Goal: Find specific page/section: Find specific page/section

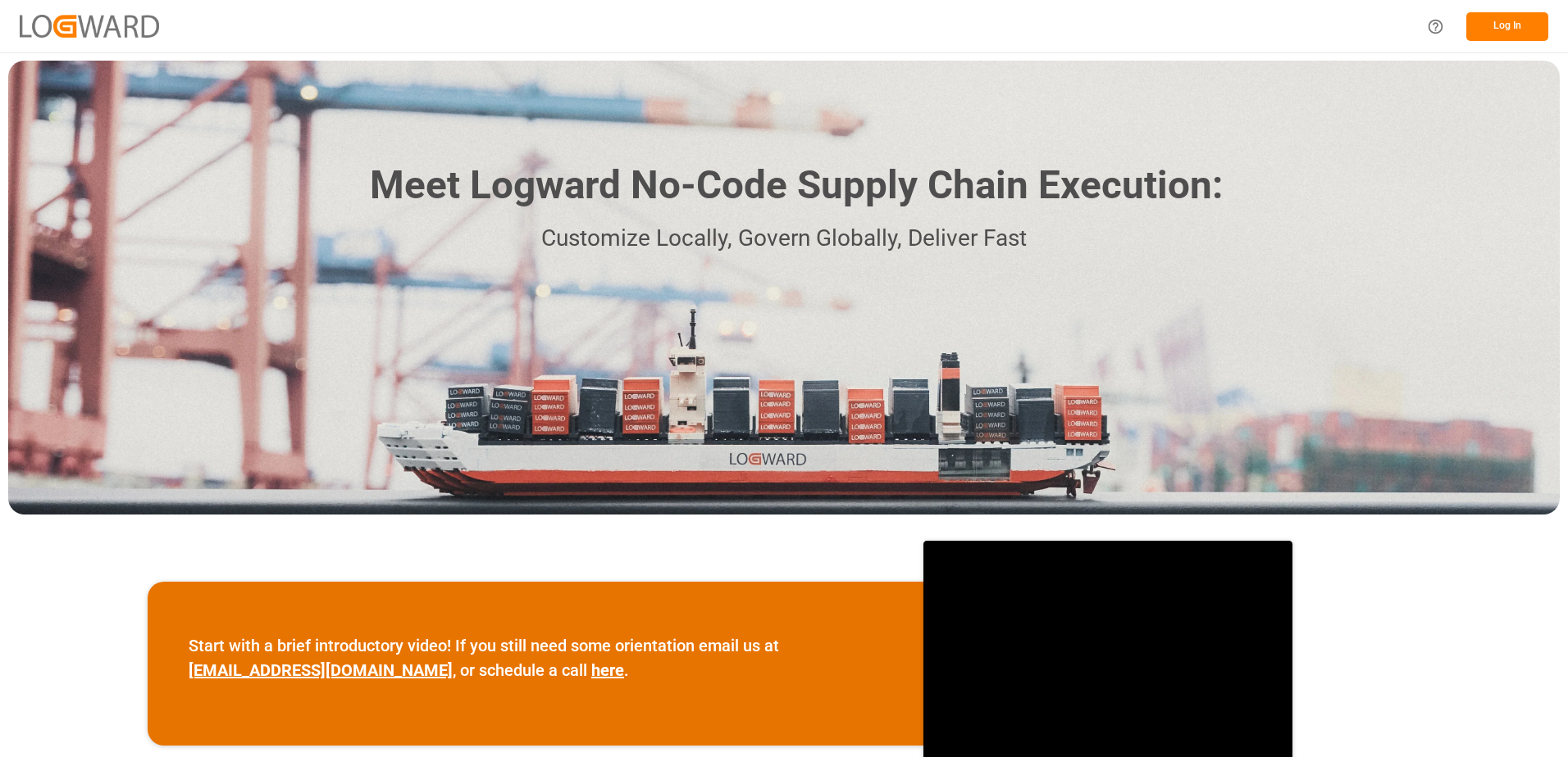
click at [1524, 22] on button "Log In" at bounding box center [1507, 27] width 82 height 29
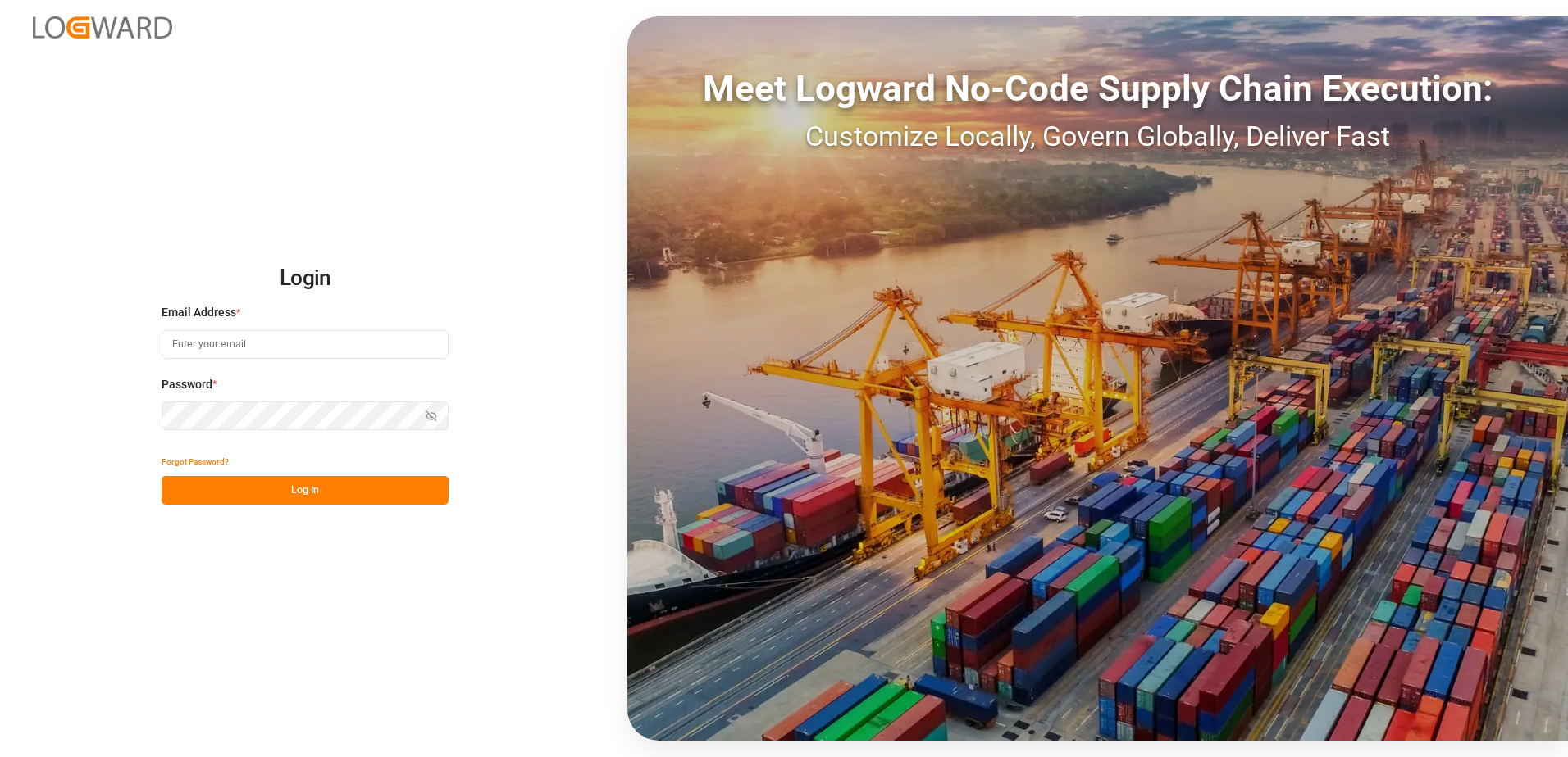
type input "[PERSON_NAME][EMAIL_ADDRESS][DOMAIN_NAME]"
click at [322, 487] on button "Log In" at bounding box center [306, 491] width 287 height 29
type input "[PERSON_NAME][EMAIL_ADDRESS][DOMAIN_NAME]"
click at [286, 495] on button "Log In" at bounding box center [306, 491] width 287 height 29
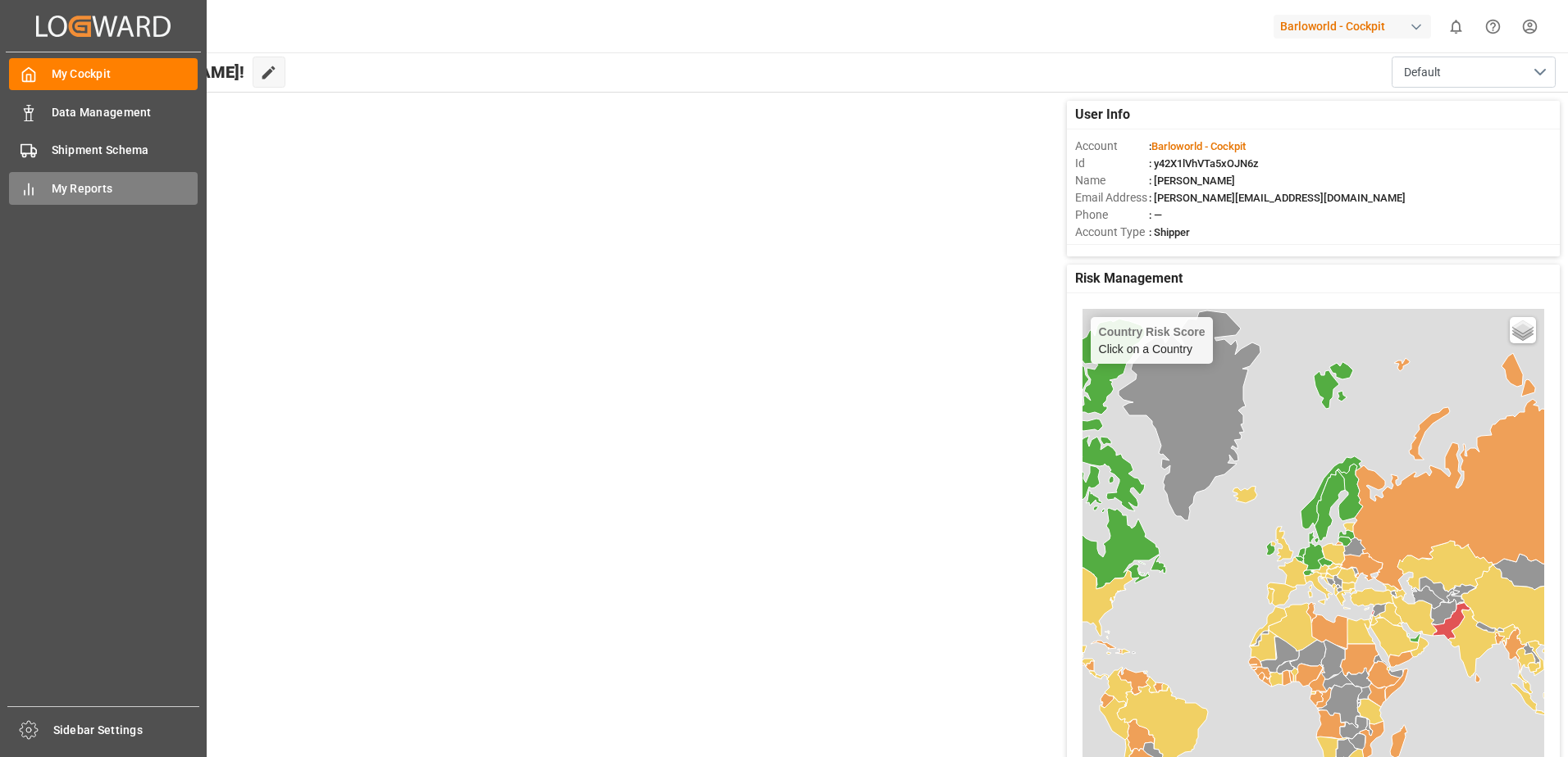
click at [80, 185] on span "My Reports" at bounding box center [125, 188] width 147 height 17
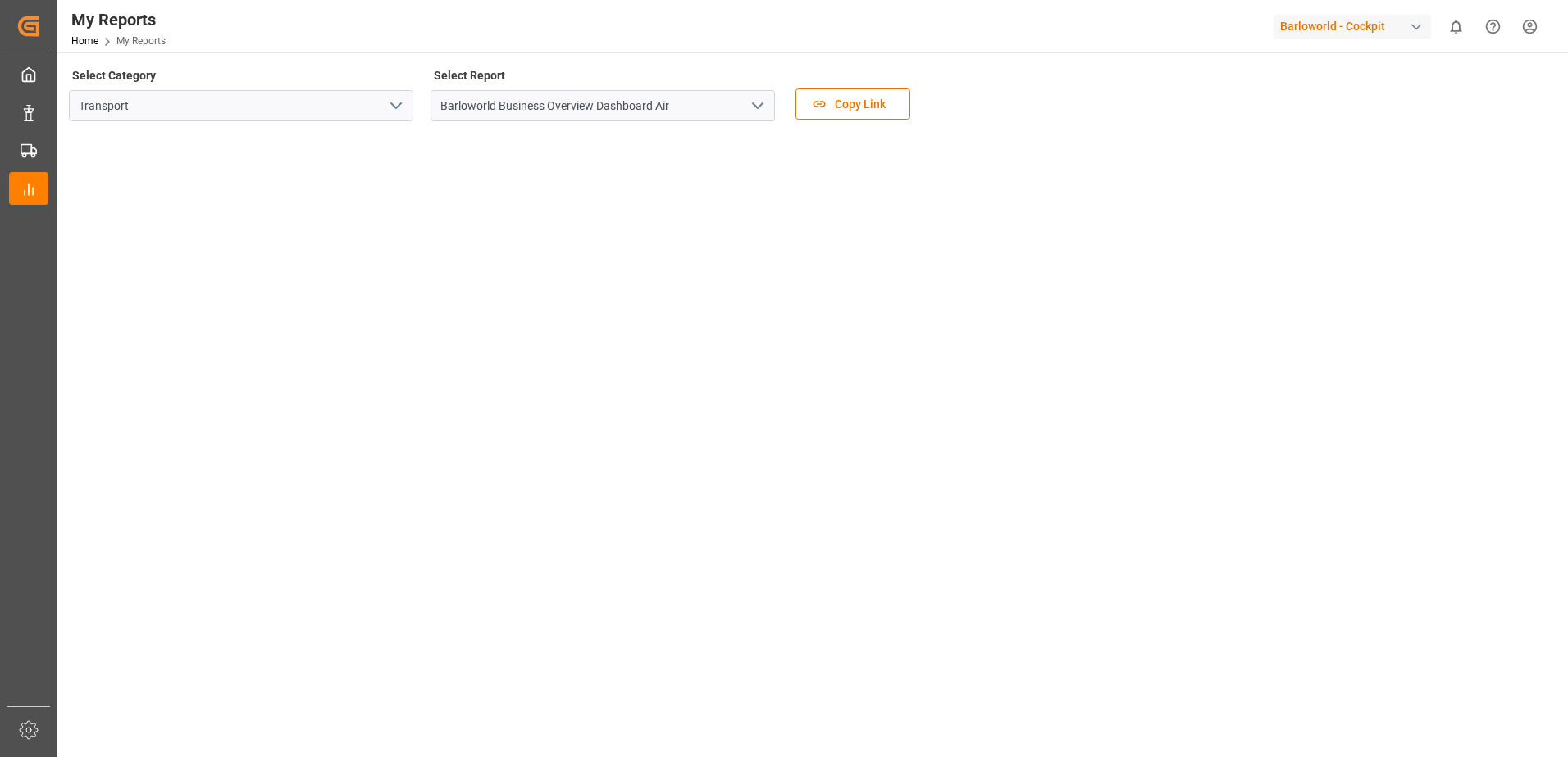
click at [752, 105] on icon "open menu" at bounding box center [758, 106] width 20 height 20
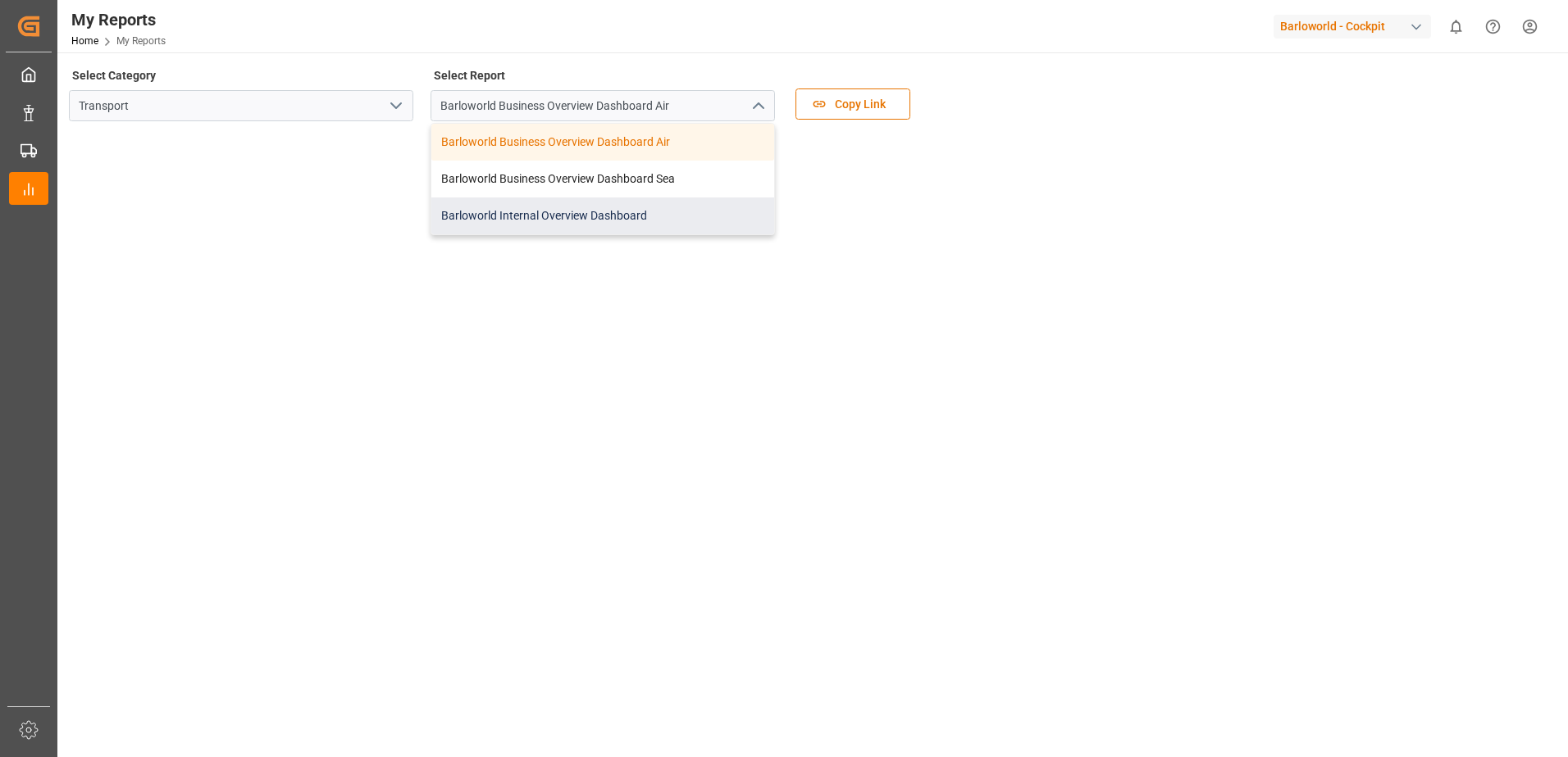
click at [565, 215] on div "Barloworld Internal Overview Dashboard" at bounding box center [602, 216] width 343 height 37
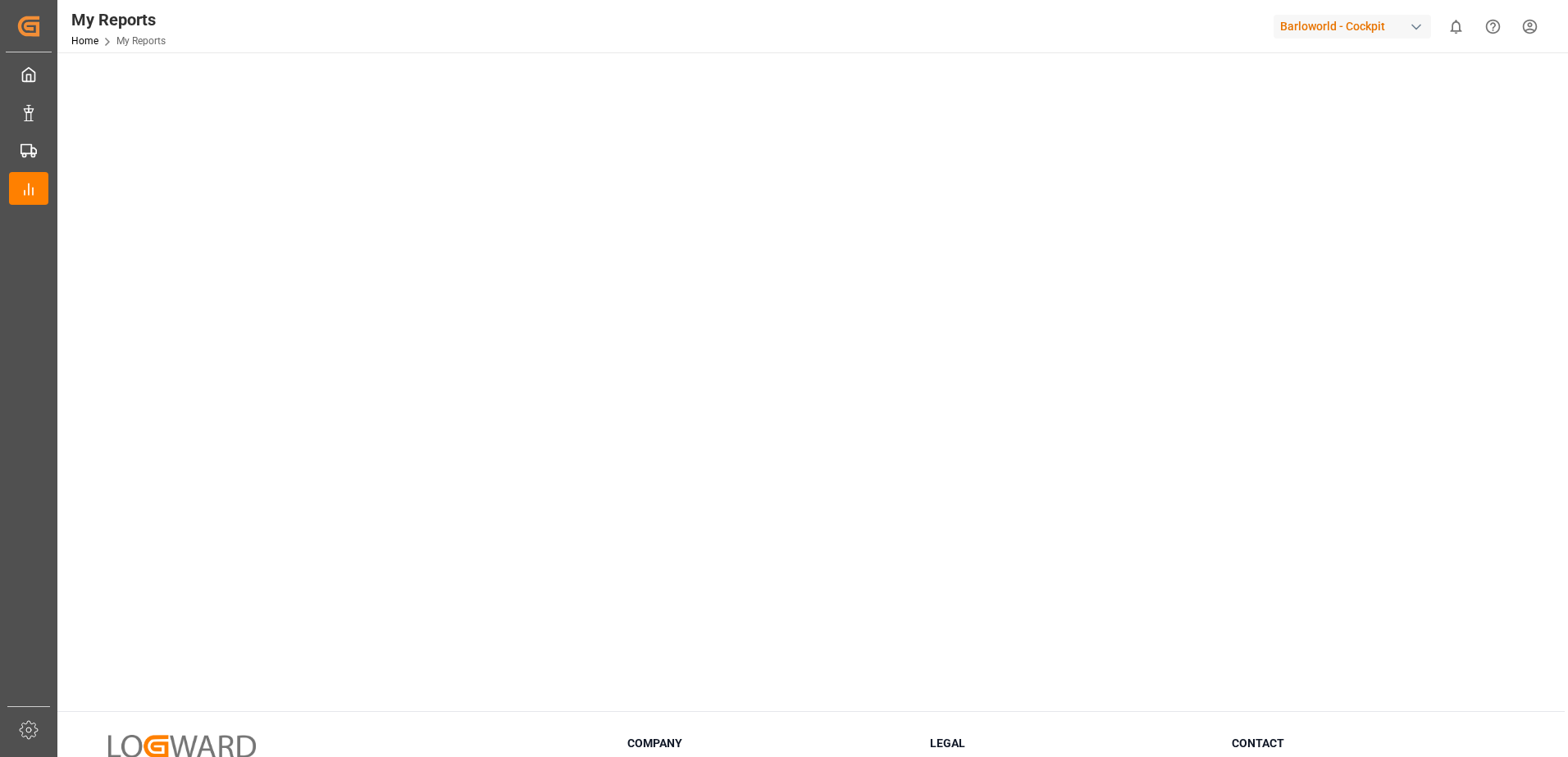
scroll to position [232, 0]
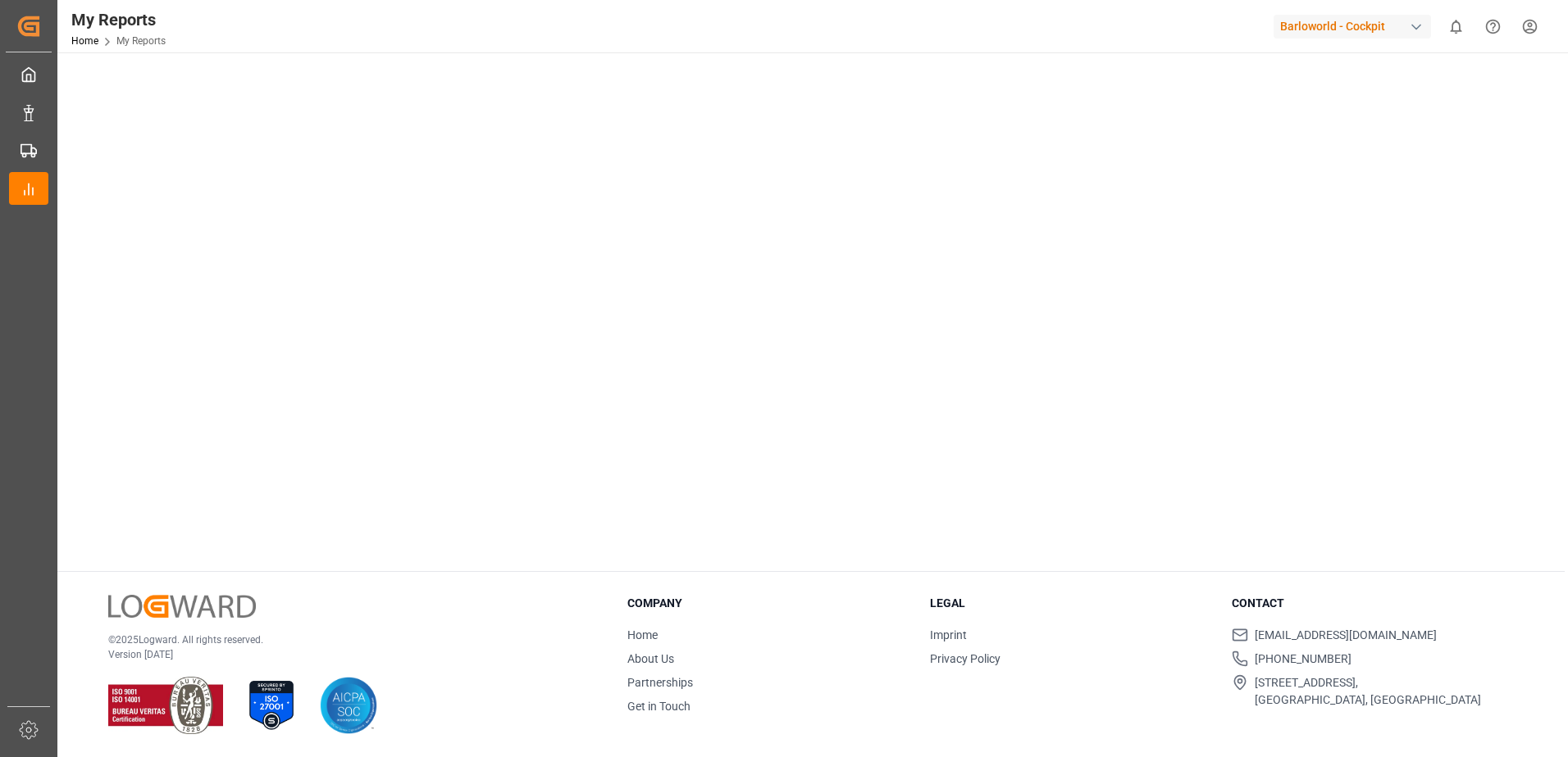
drag, startPoint x: 1338, startPoint y: 528, endPoint x: 1299, endPoint y: 687, distance: 163.7
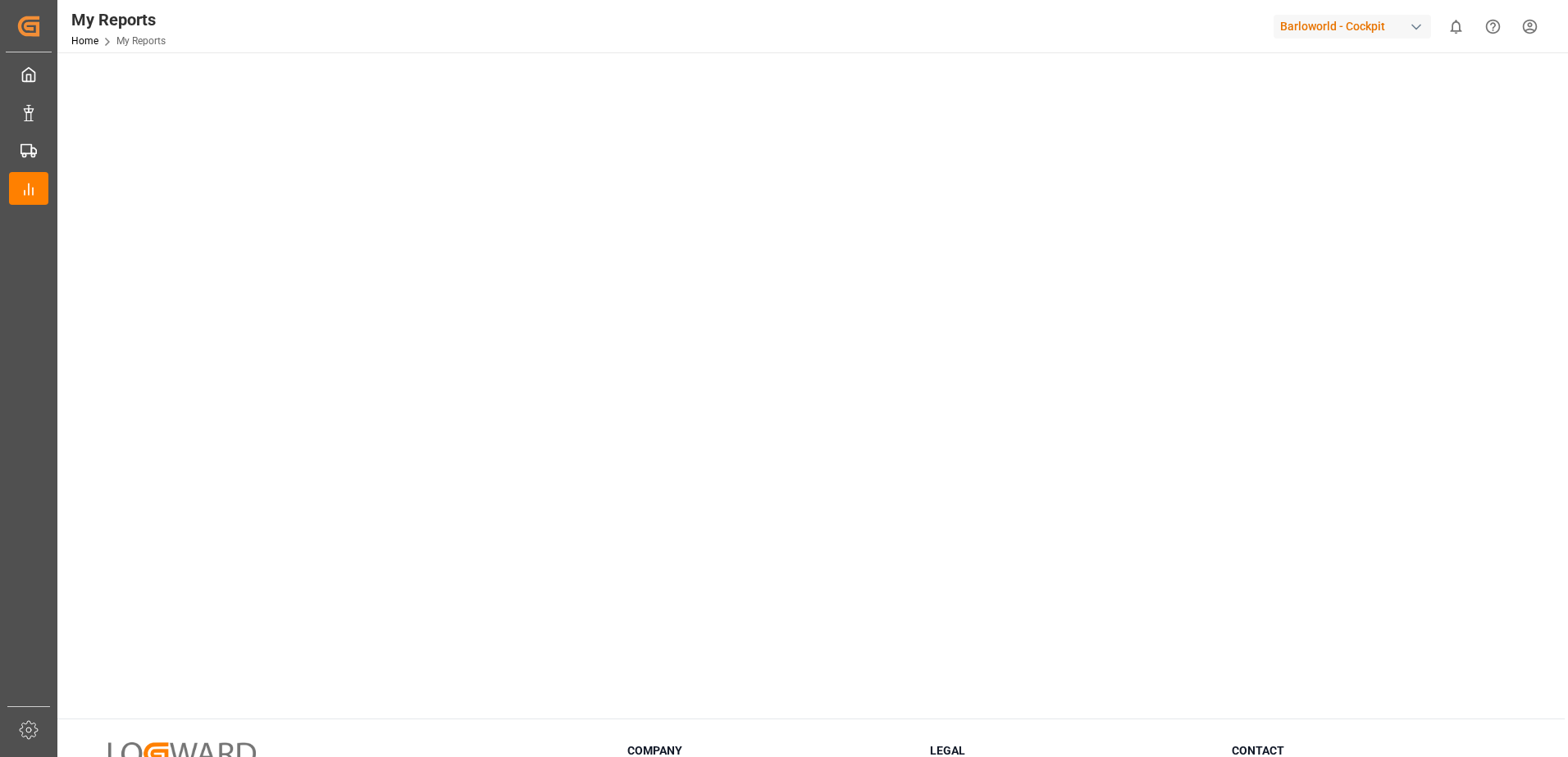
scroll to position [0, 0]
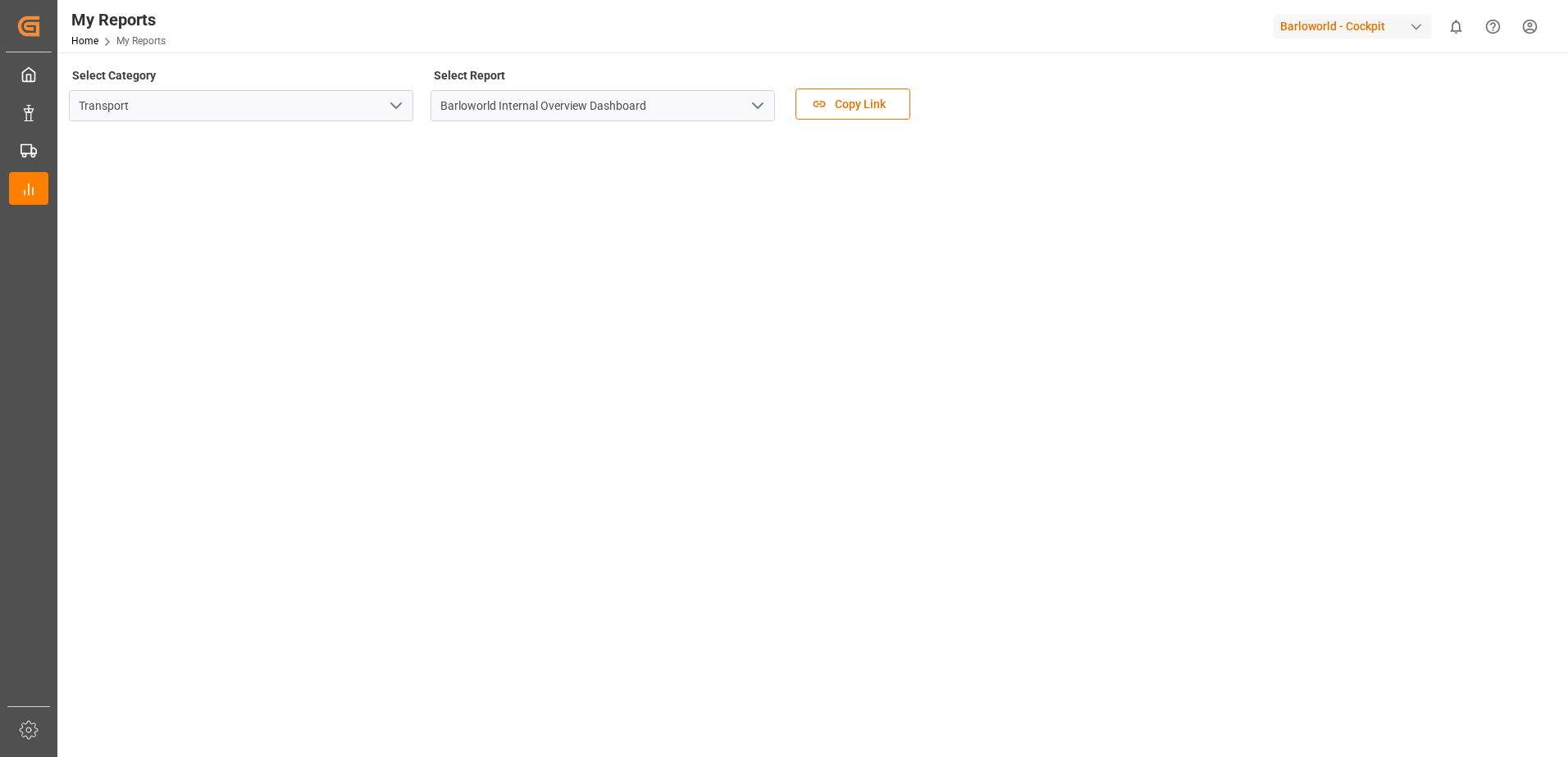
drag, startPoint x: 1273, startPoint y: 205, endPoint x: 1278, endPoint y: 159, distance: 46.3
click at [762, 103] on polyline "open menu" at bounding box center [758, 105] width 10 height 5
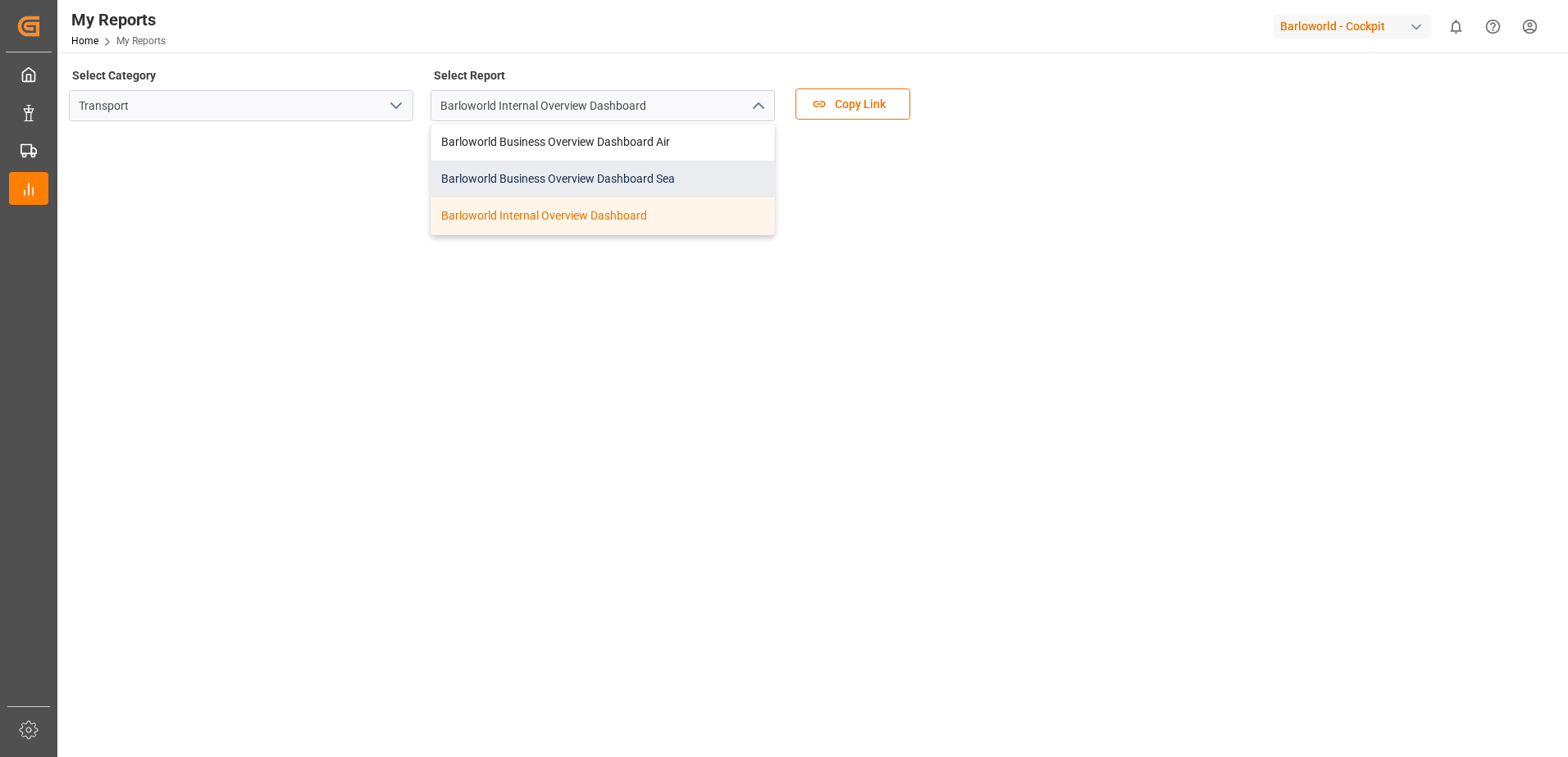
click at [577, 178] on div "Barloworld Business Overview Dashboard Sea" at bounding box center [602, 179] width 343 height 37
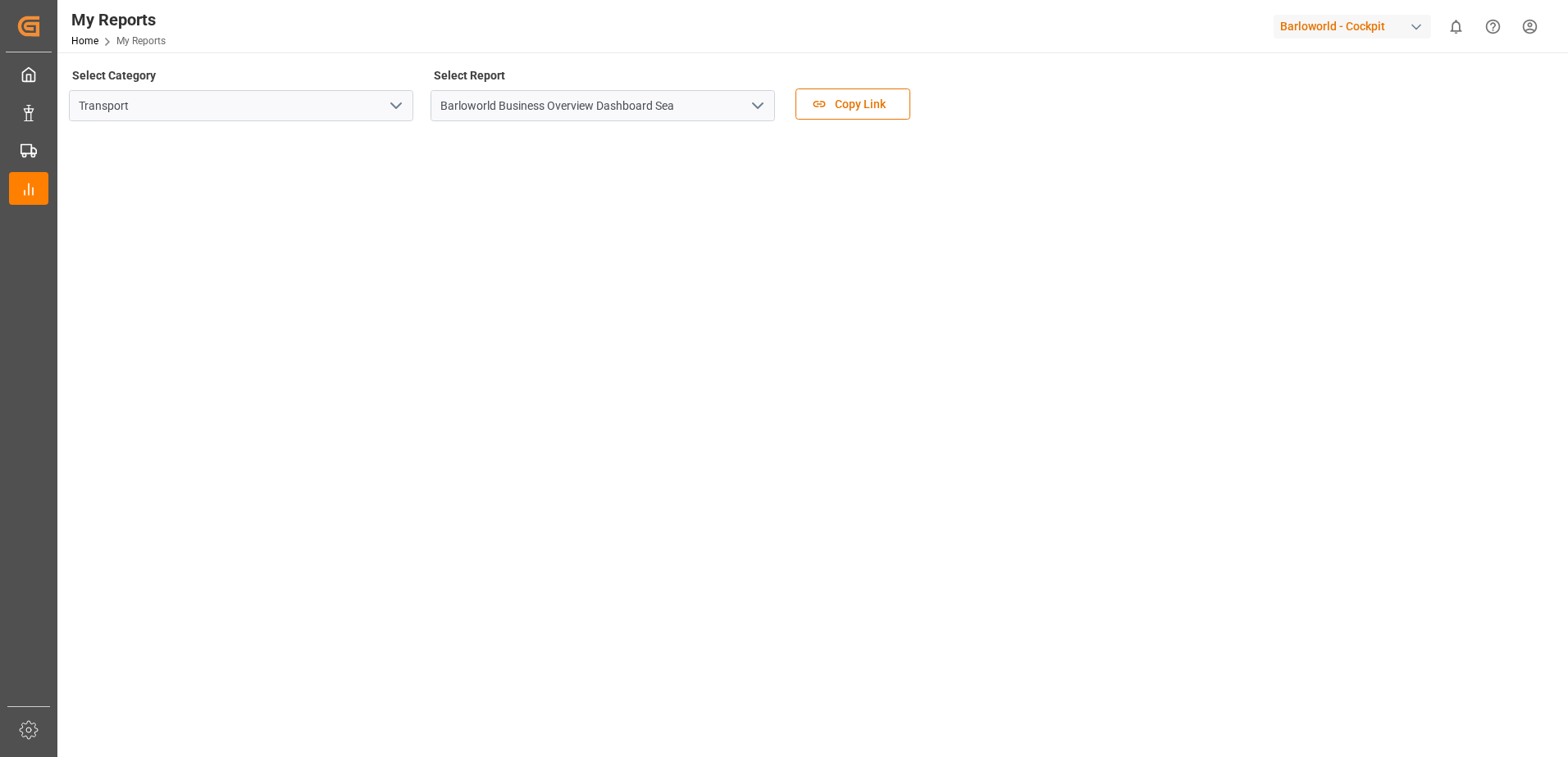
click at [757, 108] on icon "open menu" at bounding box center [758, 106] width 20 height 20
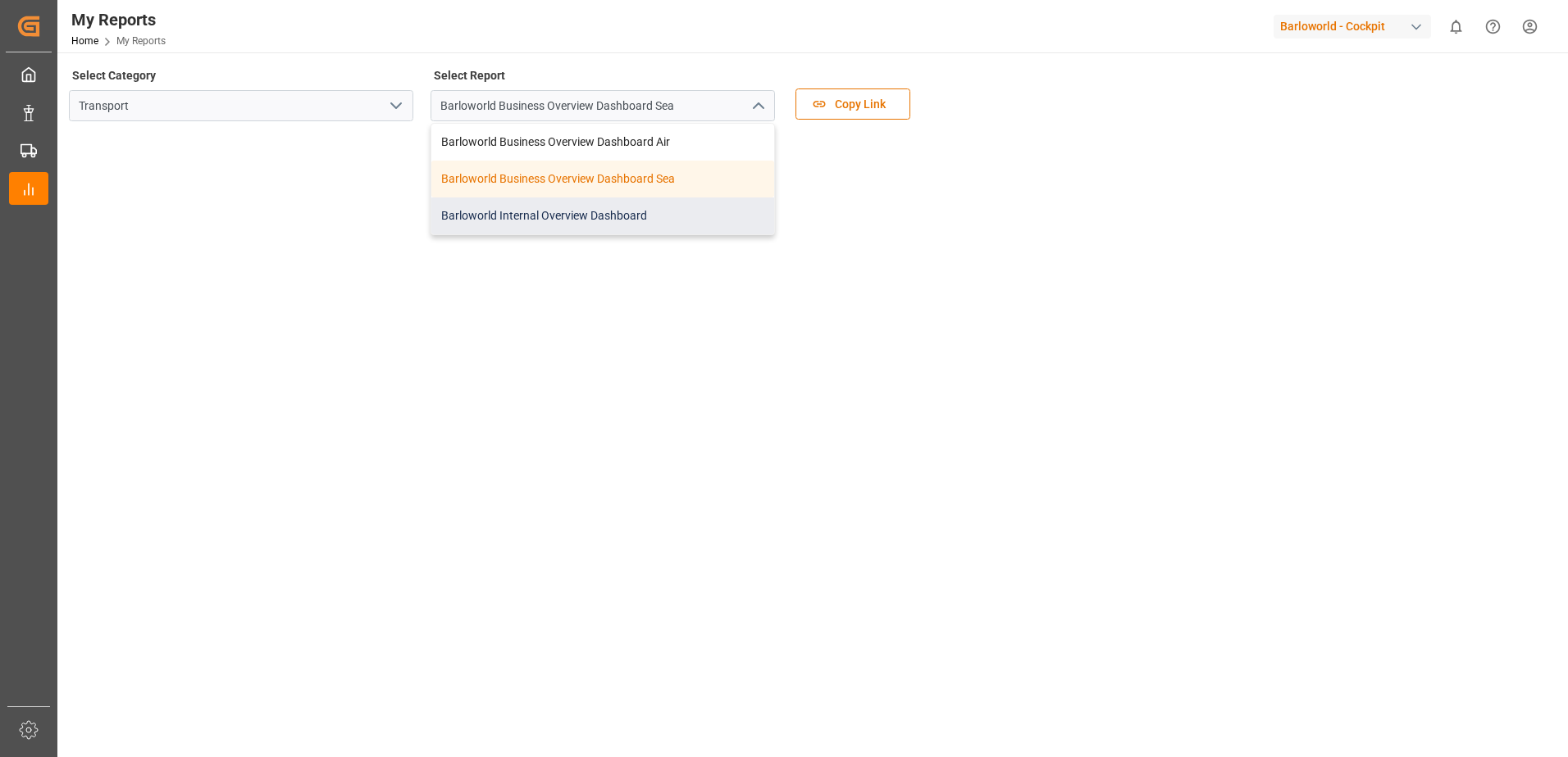
click at [582, 214] on div "Barloworld Internal Overview Dashboard" at bounding box center [602, 216] width 343 height 37
